Goal: Task Accomplishment & Management: Manage account settings

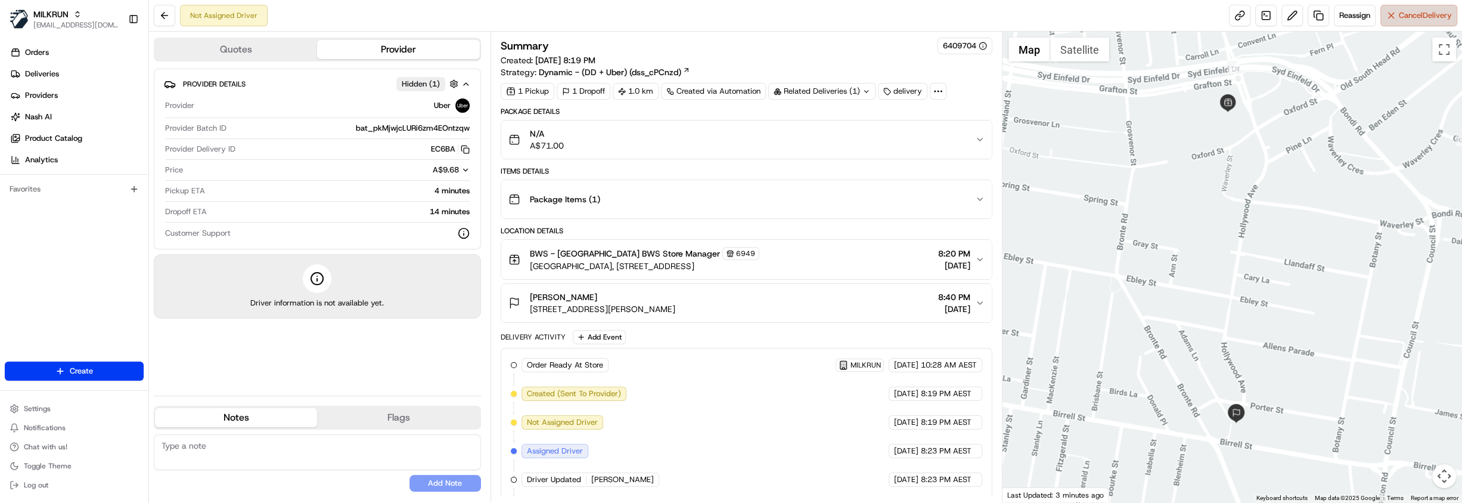
click at [1423, 17] on span "Cancel Delivery" at bounding box center [1425, 15] width 53 height 11
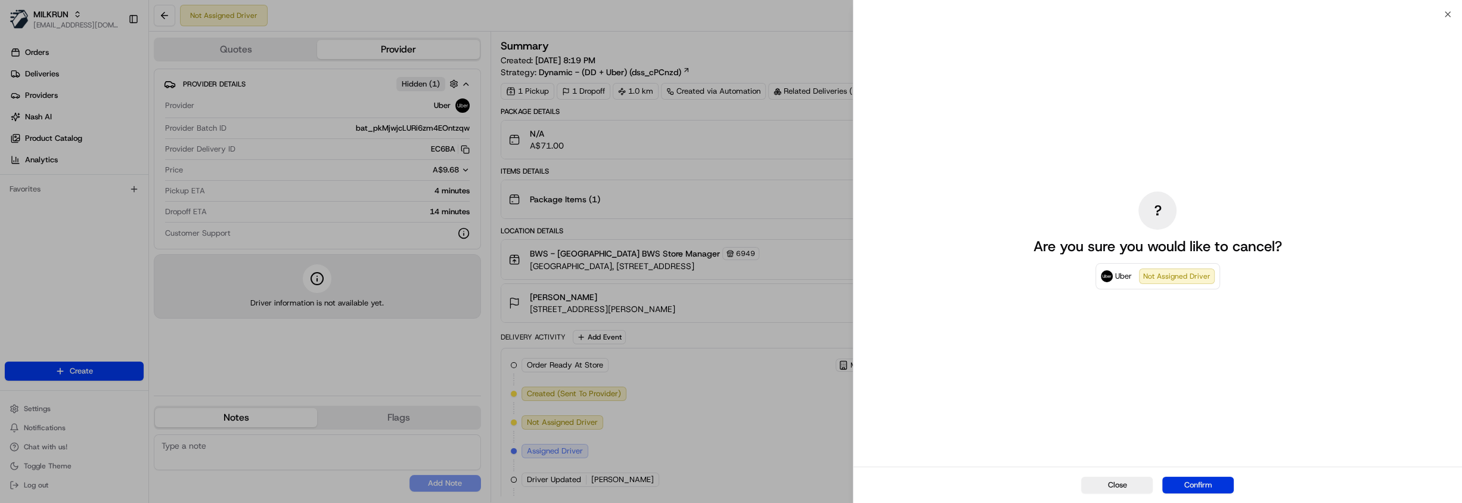
click at [1194, 483] on button "Confirm" at bounding box center [1199, 484] width 72 height 17
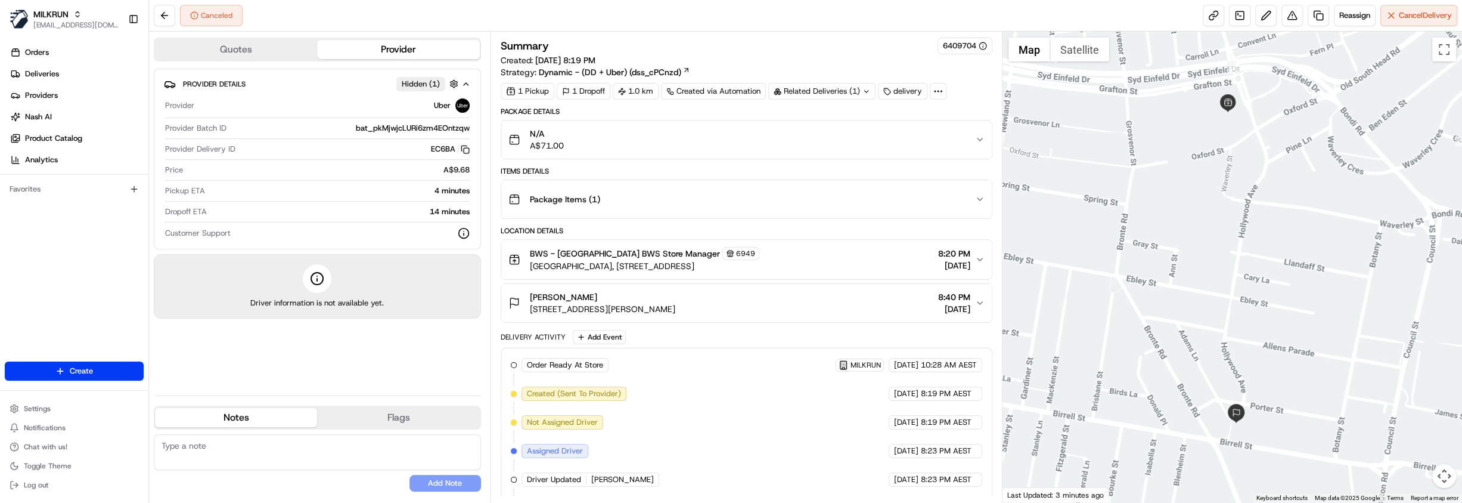
scroll to position [113, 0]
